Goal: Transaction & Acquisition: Purchase product/service

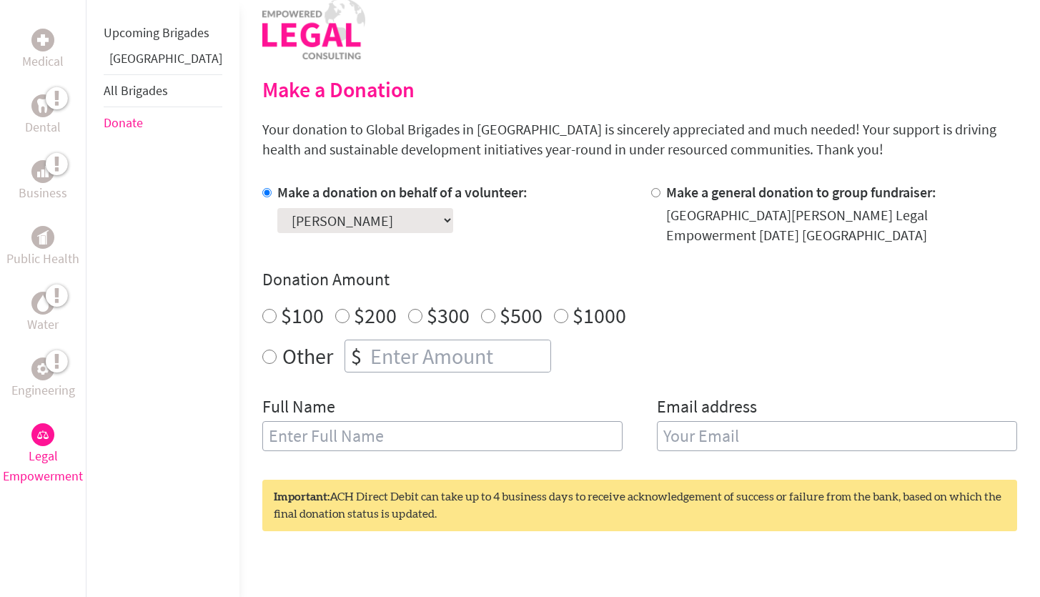
scroll to position [303, 0]
click at [285, 223] on select "Select a volunteer... [PERSON_NAME] [PERSON_NAME] [PERSON_NAME] [PERSON_NAME] […" at bounding box center [365, 219] width 176 height 25
click at [277, 207] on select "Select a volunteer... [PERSON_NAME] [PERSON_NAME] [PERSON_NAME] [PERSON_NAME] […" at bounding box center [365, 219] width 176 height 25
click at [481, 318] on input "$500" at bounding box center [488, 315] width 14 height 14
radio input "true"
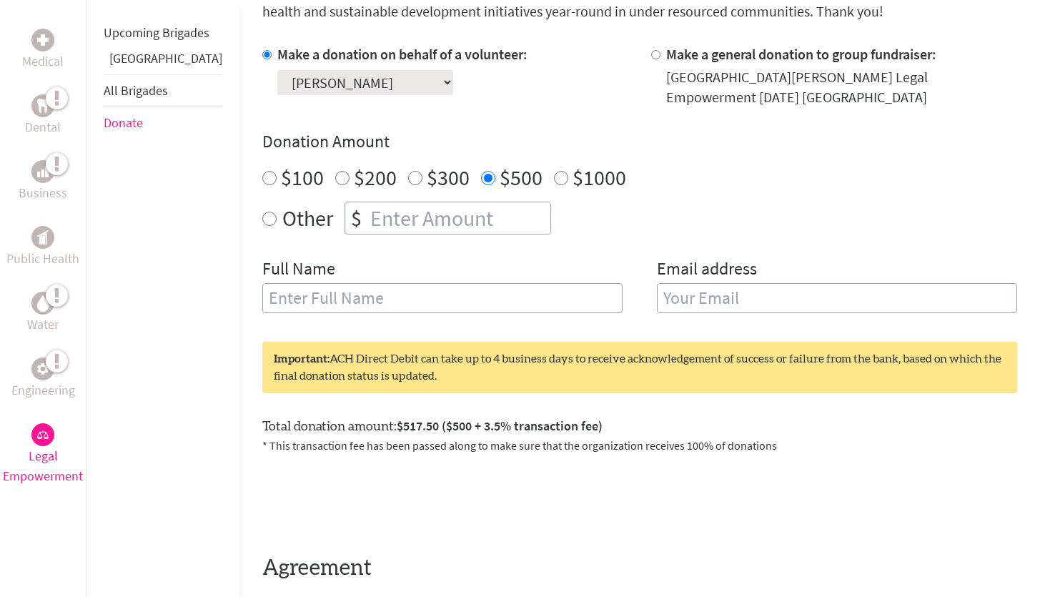
scroll to position [456, 0]
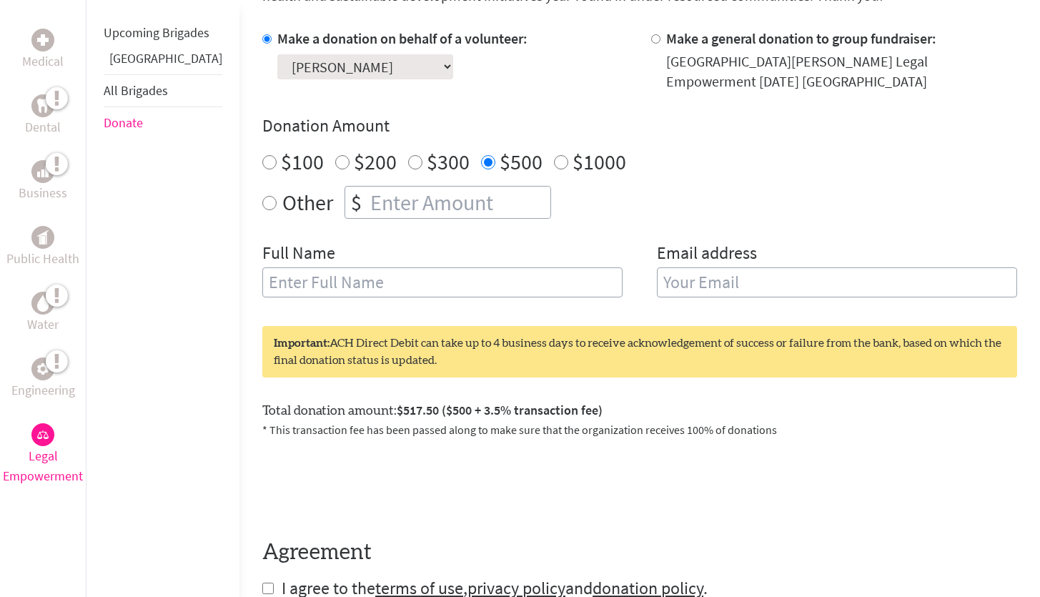
click at [326, 280] on input "text" at bounding box center [442, 282] width 360 height 30
type input "[PERSON_NAME]"
type input "[EMAIL_ADDRESS][DOMAIN_NAME]"
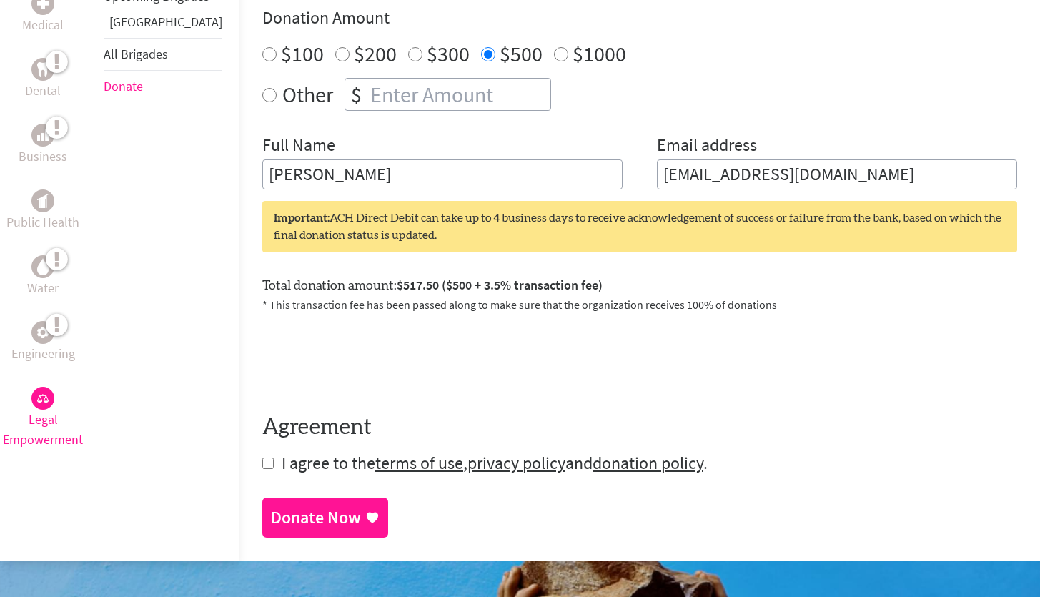
scroll to position [572, 0]
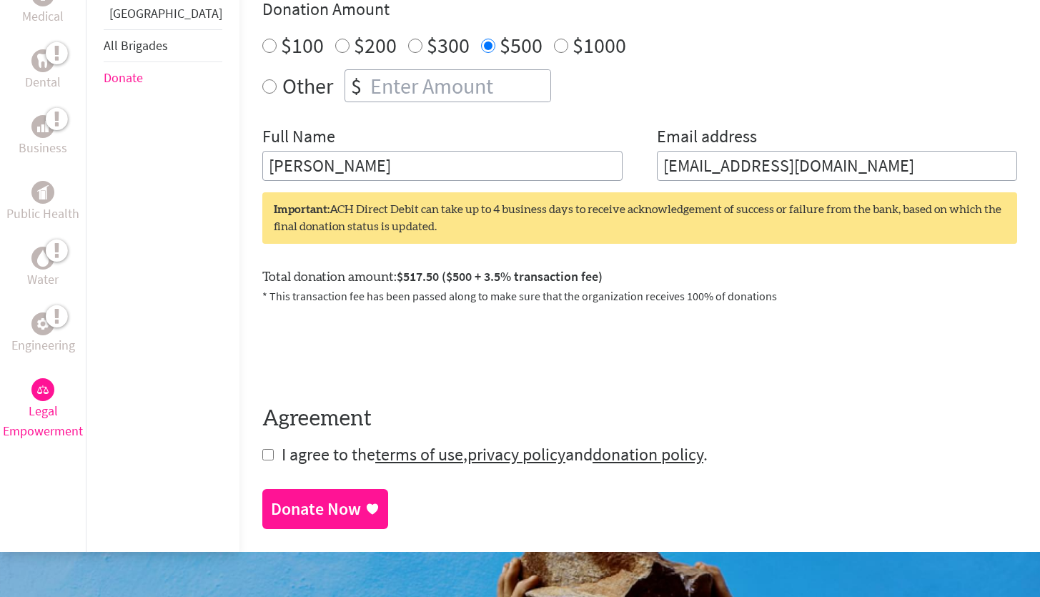
click at [262, 455] on form "Make a donation on behalf of a volunteer: Select a volunteer... [PERSON_NAME] […" at bounding box center [639, 189] width 755 height 554
click at [262, 455] on input "checkbox" at bounding box center [267, 454] width 11 height 11
checkbox input "true"
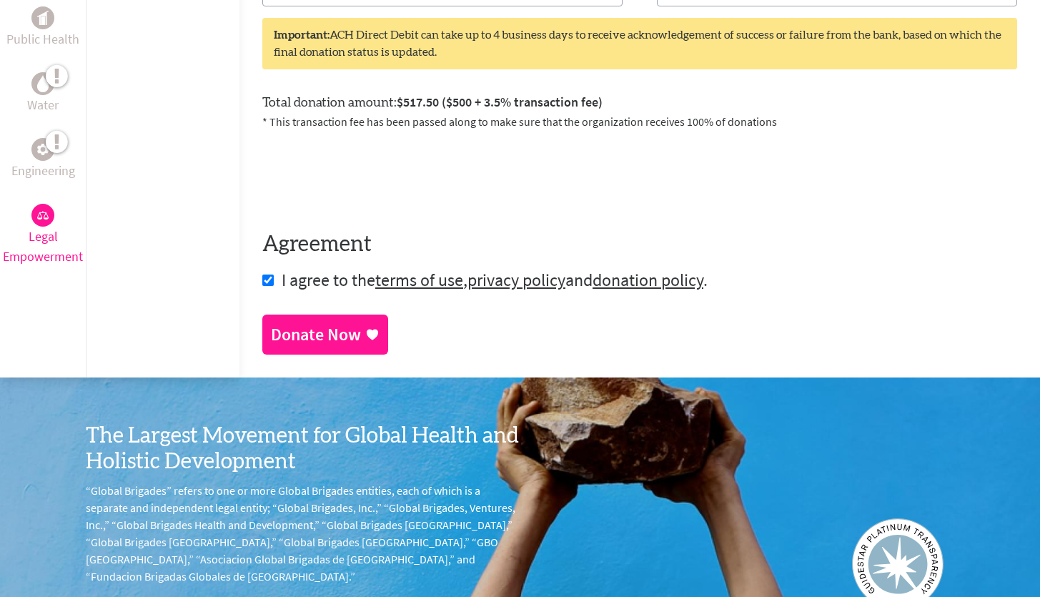
scroll to position [843, 0]
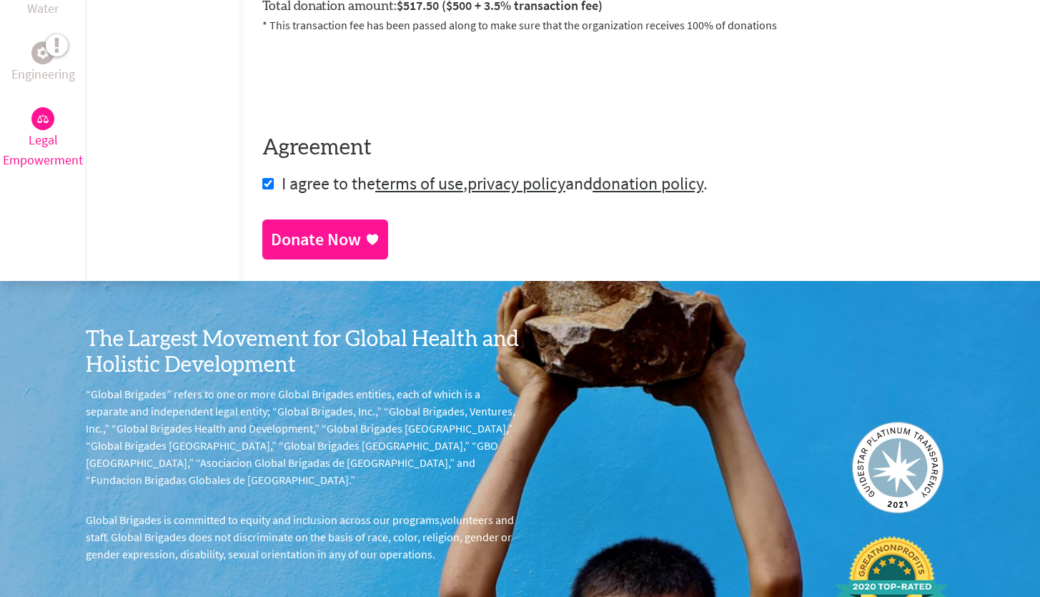
click at [312, 243] on div "Donate Now" at bounding box center [316, 239] width 90 height 23
